Goal: Task Accomplishment & Management: Complete application form

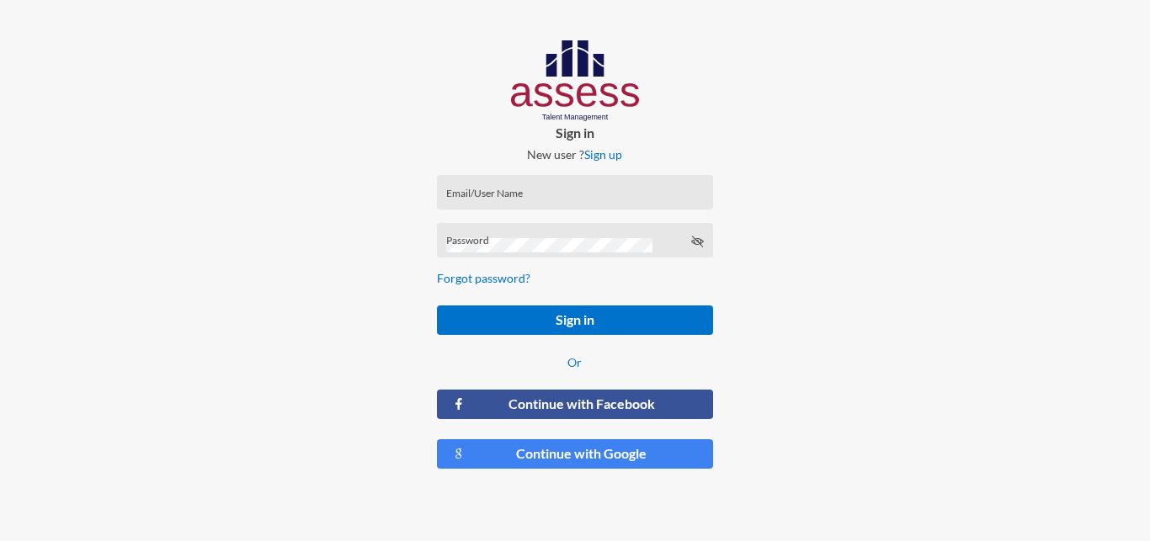
click at [547, 208] on div "Email/User Name" at bounding box center [575, 196] width 258 height 25
paste input "RMES_5606"
type input "RMES_5606"
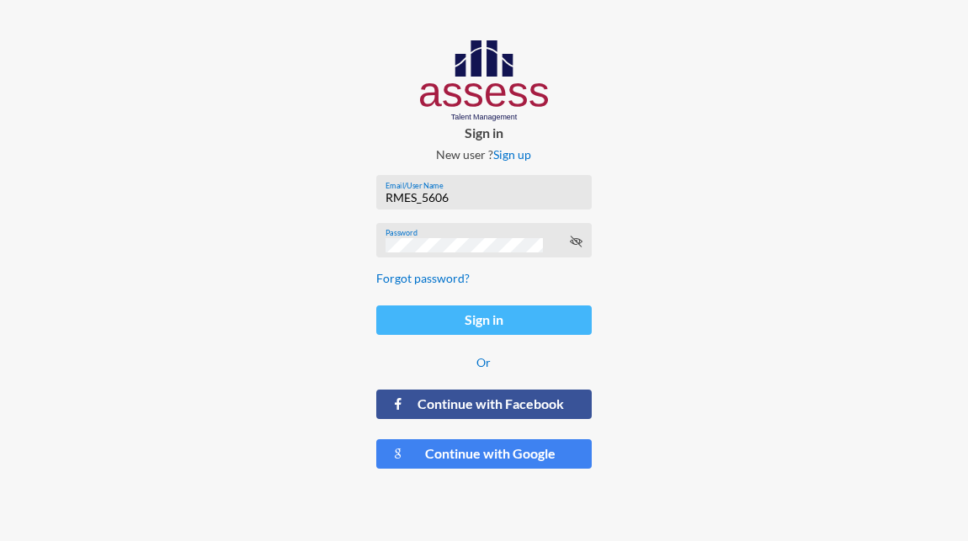
click at [408, 325] on button "Sign in" at bounding box center [483, 320] width 215 height 29
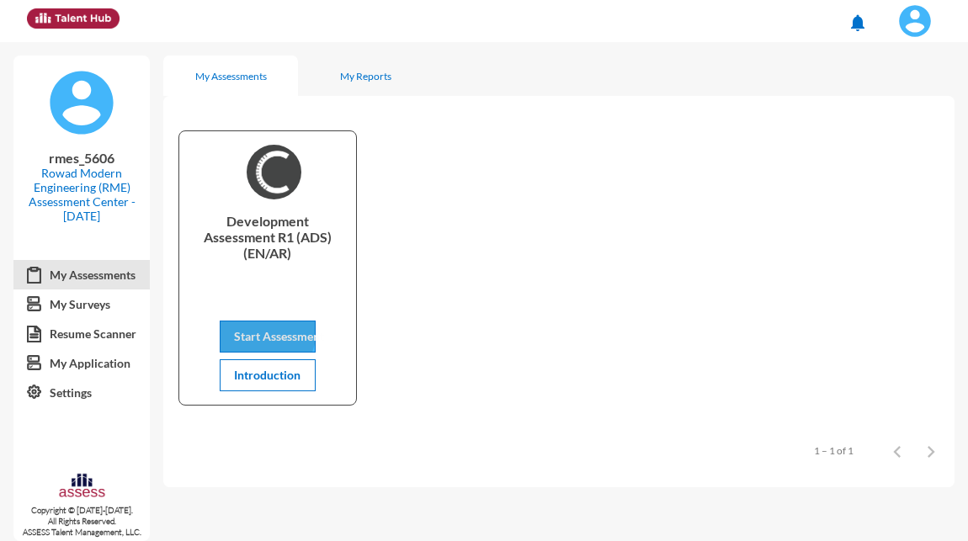
click at [256, 330] on span "Start Assessment" at bounding box center [279, 336] width 90 height 14
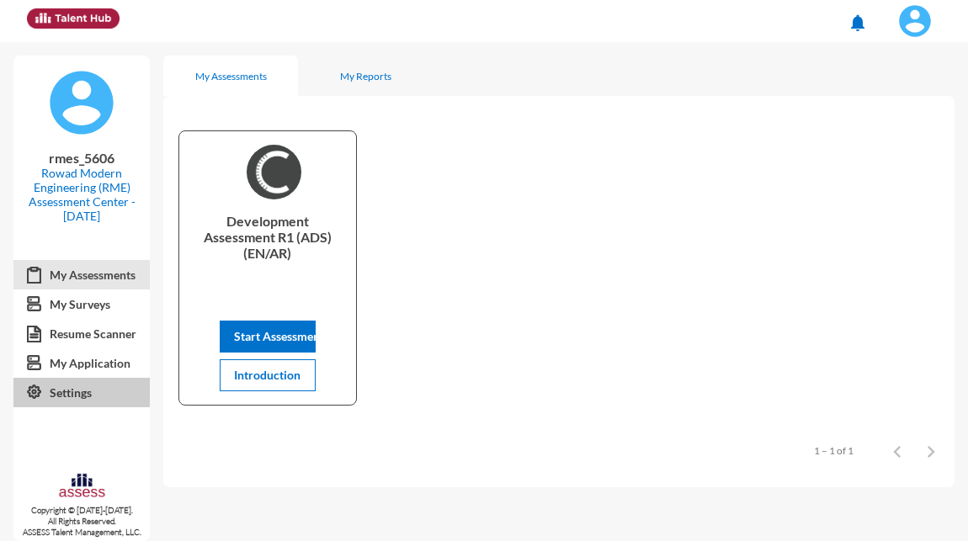
click at [59, 397] on link "Settings" at bounding box center [81, 393] width 136 height 30
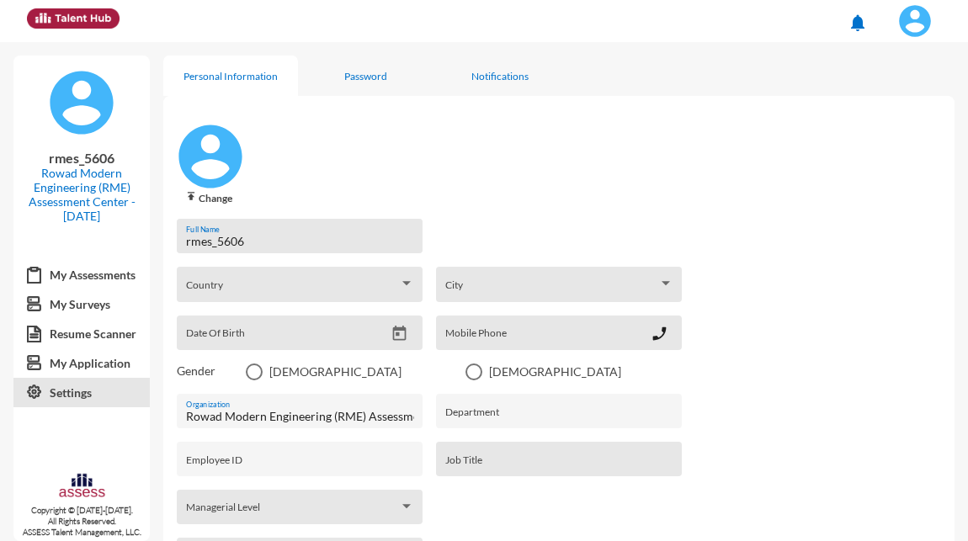
scroll to position [350, 0]
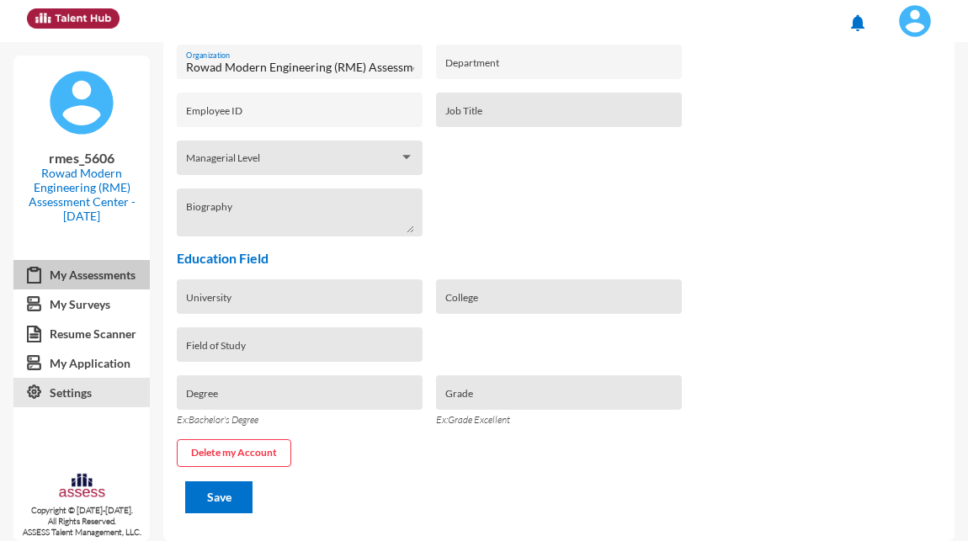
click at [108, 269] on link "My Assessments" at bounding box center [81, 275] width 136 height 30
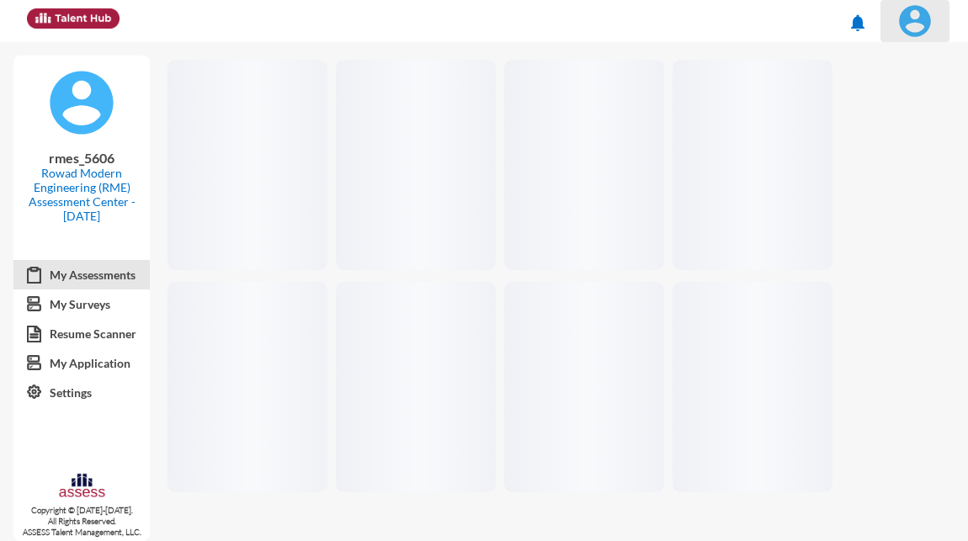
click at [920, 29] on img at bounding box center [915, 21] width 34 height 34
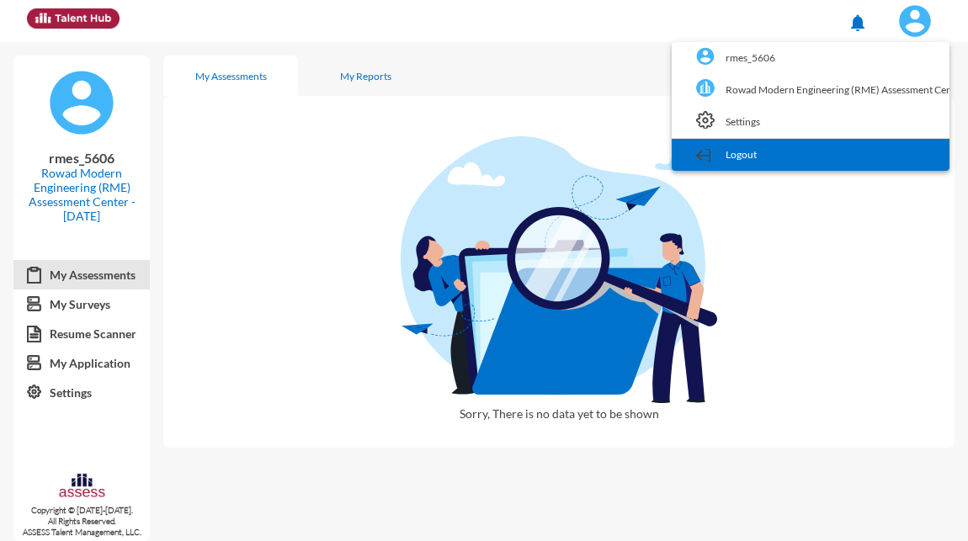
click at [787, 165] on link "Logout" at bounding box center [810, 155] width 261 height 32
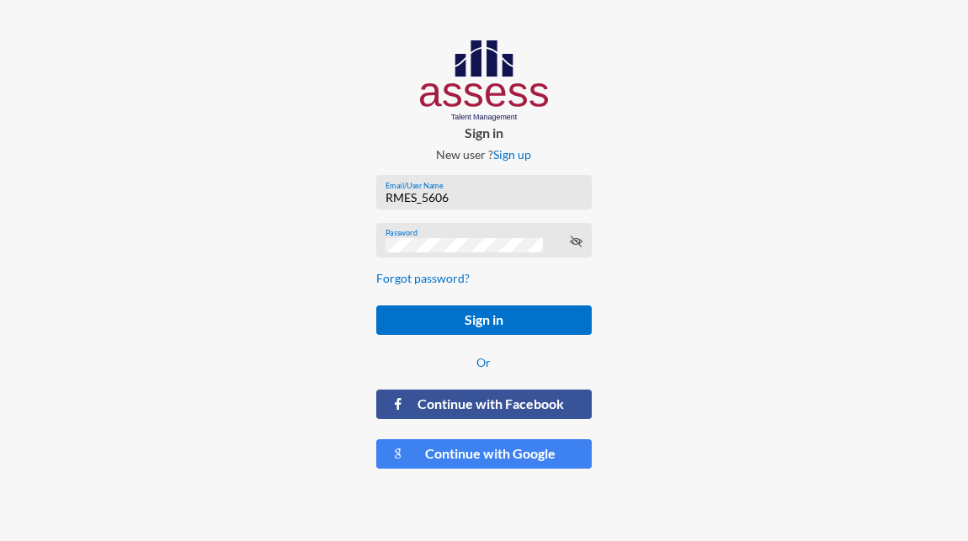
click at [478, 89] on img at bounding box center [484, 80] width 129 height 81
